Goal: Use online tool/utility

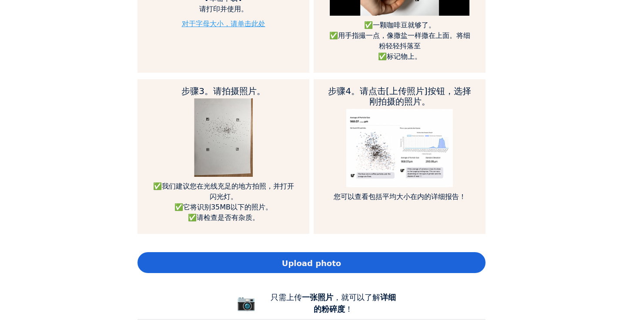
scroll to position [739, 0]
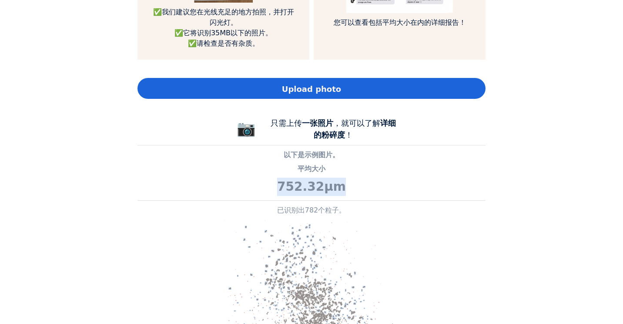
drag, startPoint x: 281, startPoint y: 187, endPoint x: 350, endPoint y: 185, distance: 69.2
click at [350, 185] on p "752.32μm" at bounding box center [311, 186] width 348 height 18
click at [299, 187] on p "752.32μm" at bounding box center [311, 186] width 348 height 18
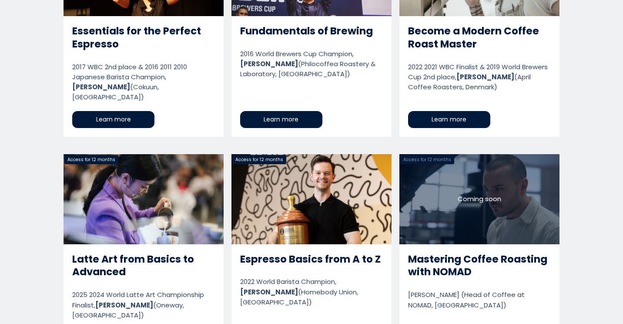
scroll to position [1870, 0]
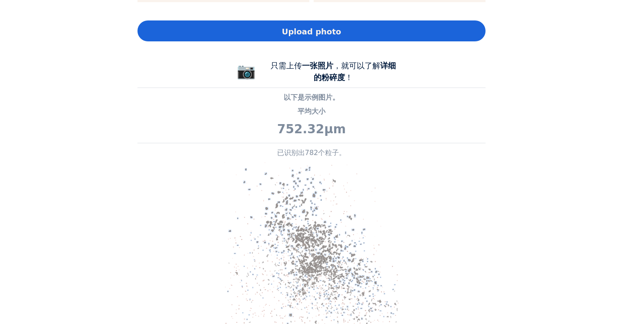
scroll to position [739, 0]
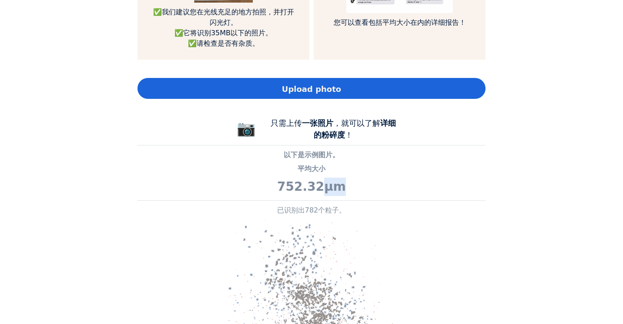
drag, startPoint x: 322, startPoint y: 186, endPoint x: 364, endPoint y: 185, distance: 41.8
click at [364, 185] on p "752.32μm" at bounding box center [311, 186] width 348 height 18
copy p "μm"
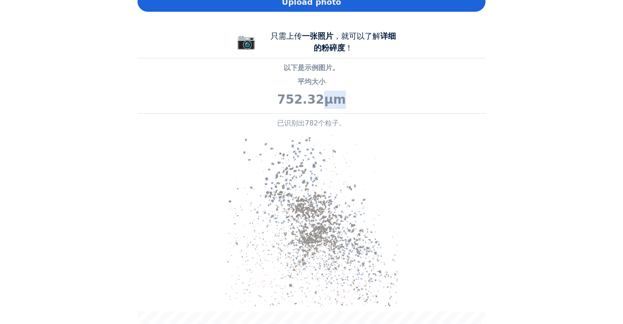
scroll to position [565, 0]
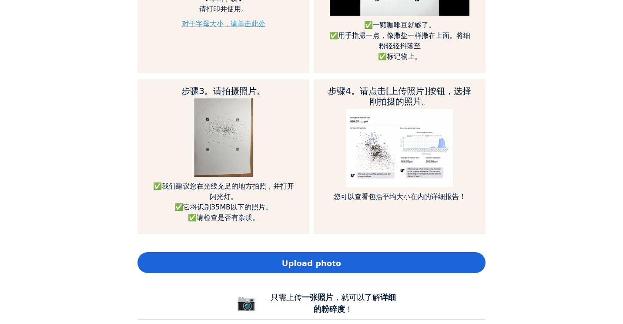
click at [520, 186] on div "Home Courses About us Tools Sign in" at bounding box center [311, 162] width 623 height 324
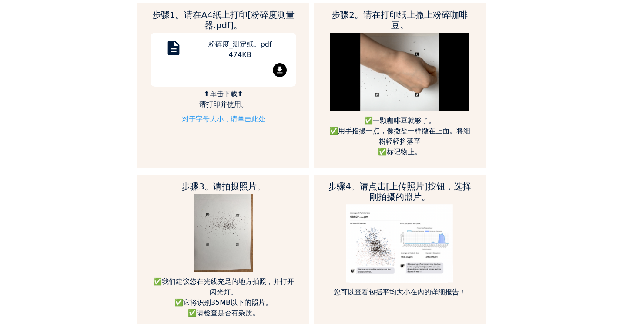
scroll to position [391, 0]
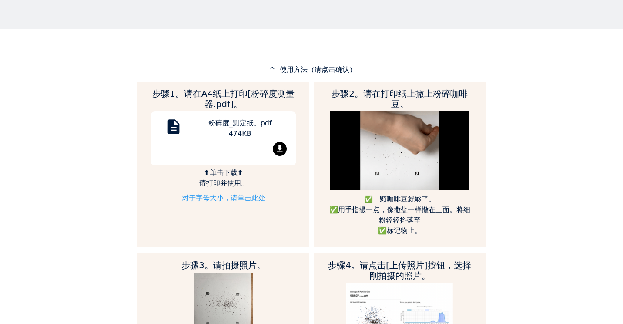
click at [280, 143] on mat-icon "file_download" at bounding box center [280, 149] width 14 height 14
